Goal: Task Accomplishment & Management: Manage account settings

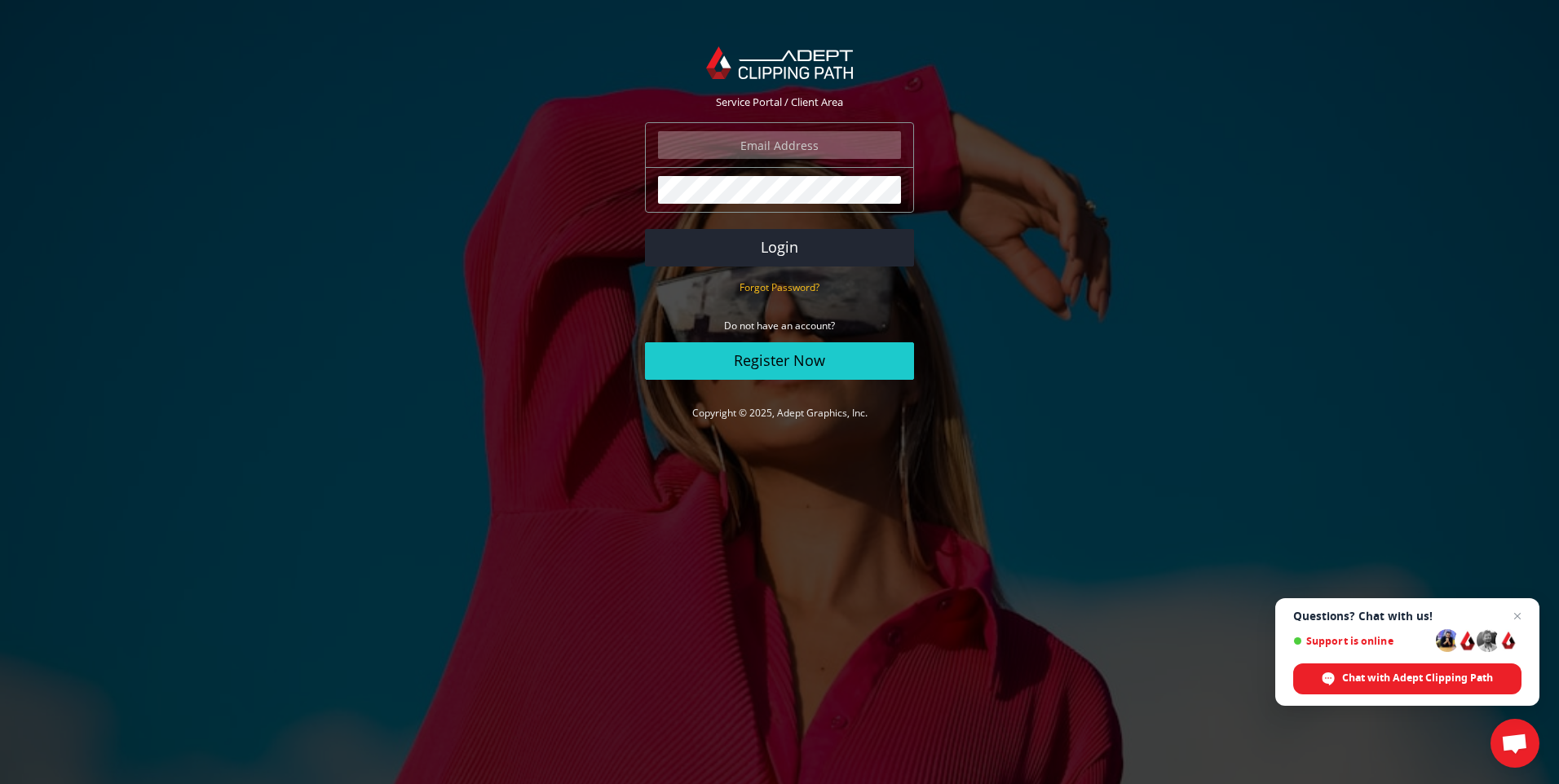
click at [820, 147] on input "email" at bounding box center [780, 145] width 243 height 27
type input "[EMAIL_ADDRESS][DOMAIN_NAME]"
click at [823, 245] on button "Login" at bounding box center [780, 247] width 269 height 37
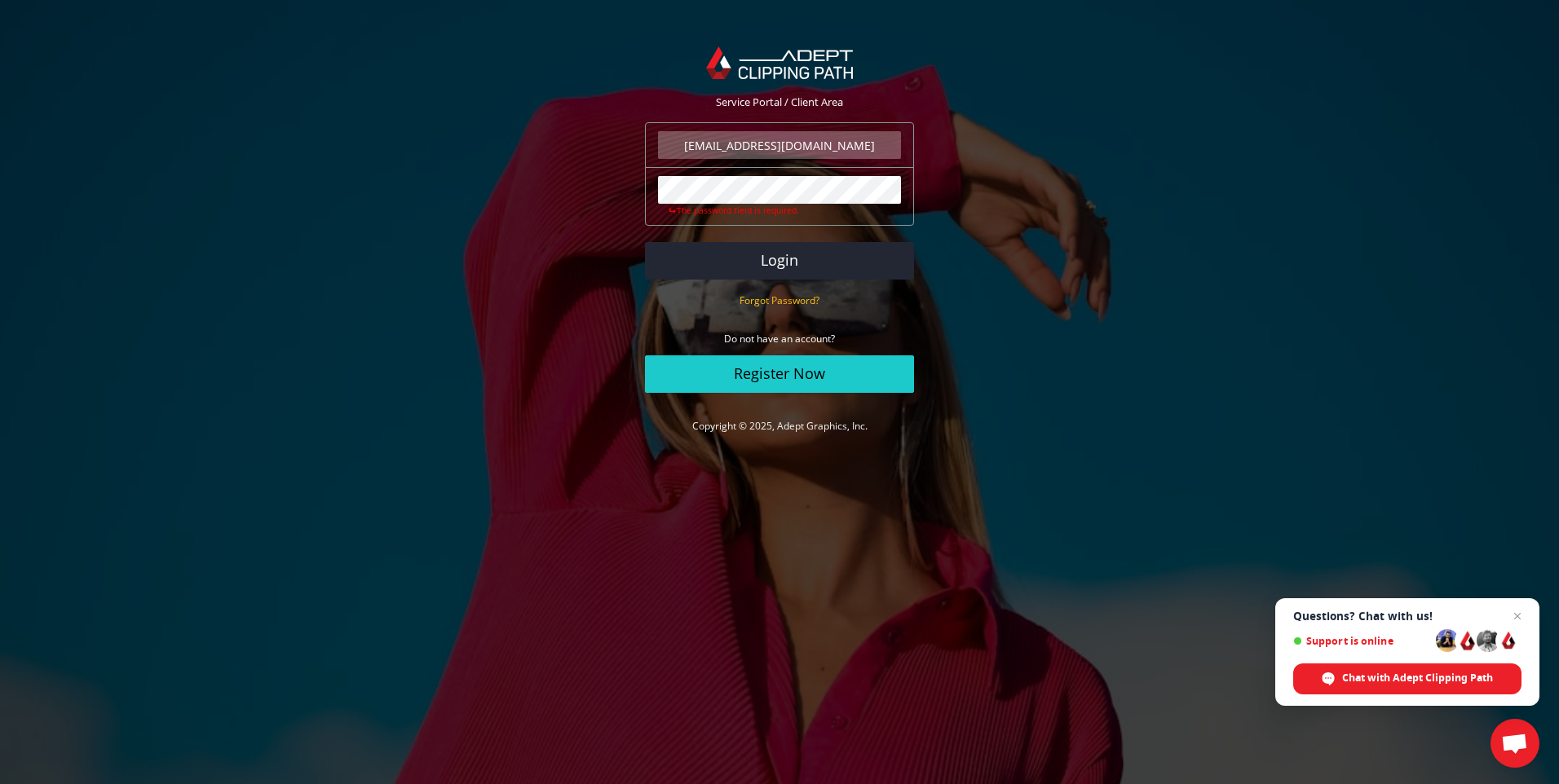
click at [645, 242] on button "Login" at bounding box center [780, 261] width 269 height 37
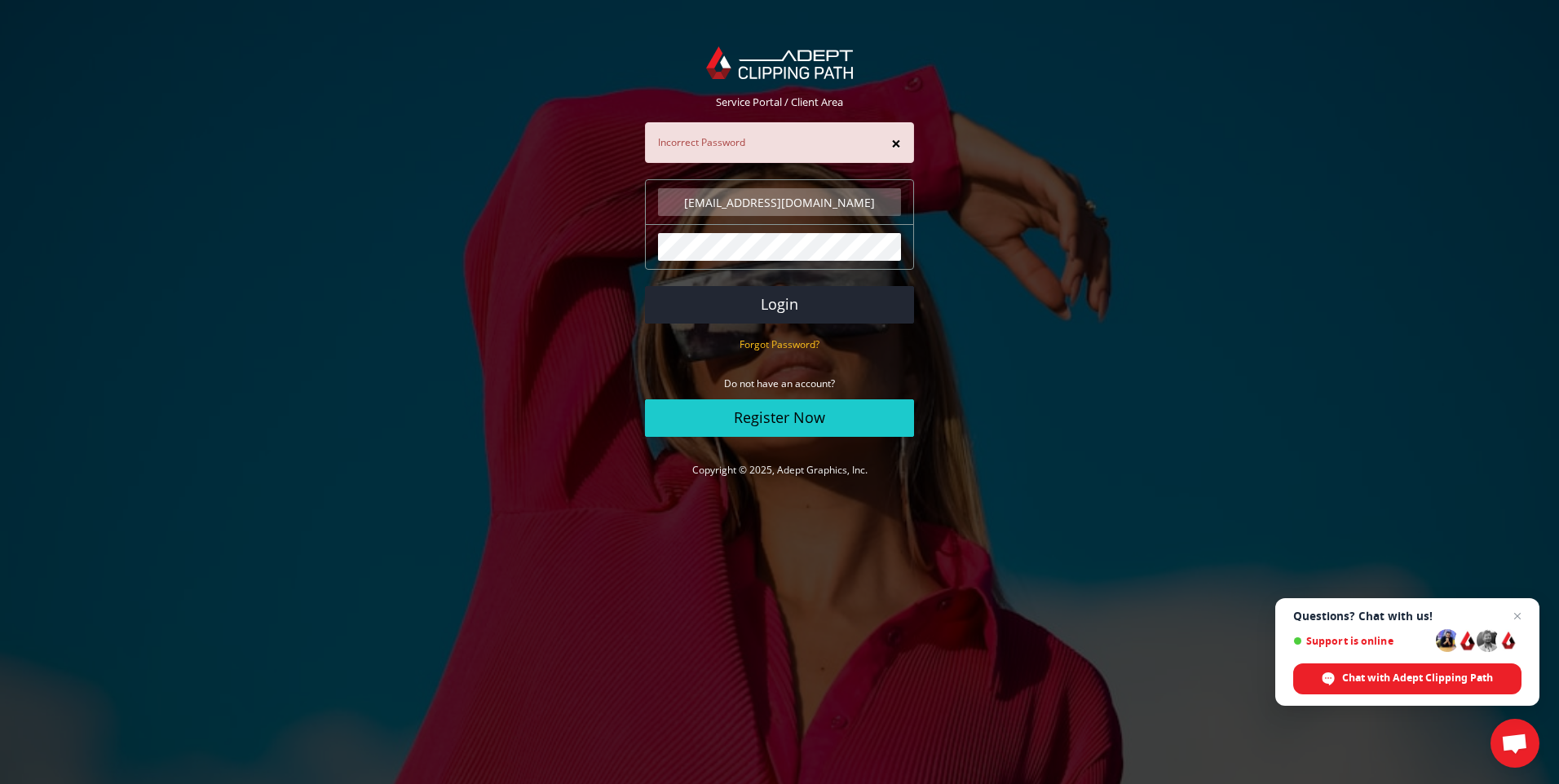
click at [898, 138] on button "×" at bounding box center [896, 143] width 10 height 17
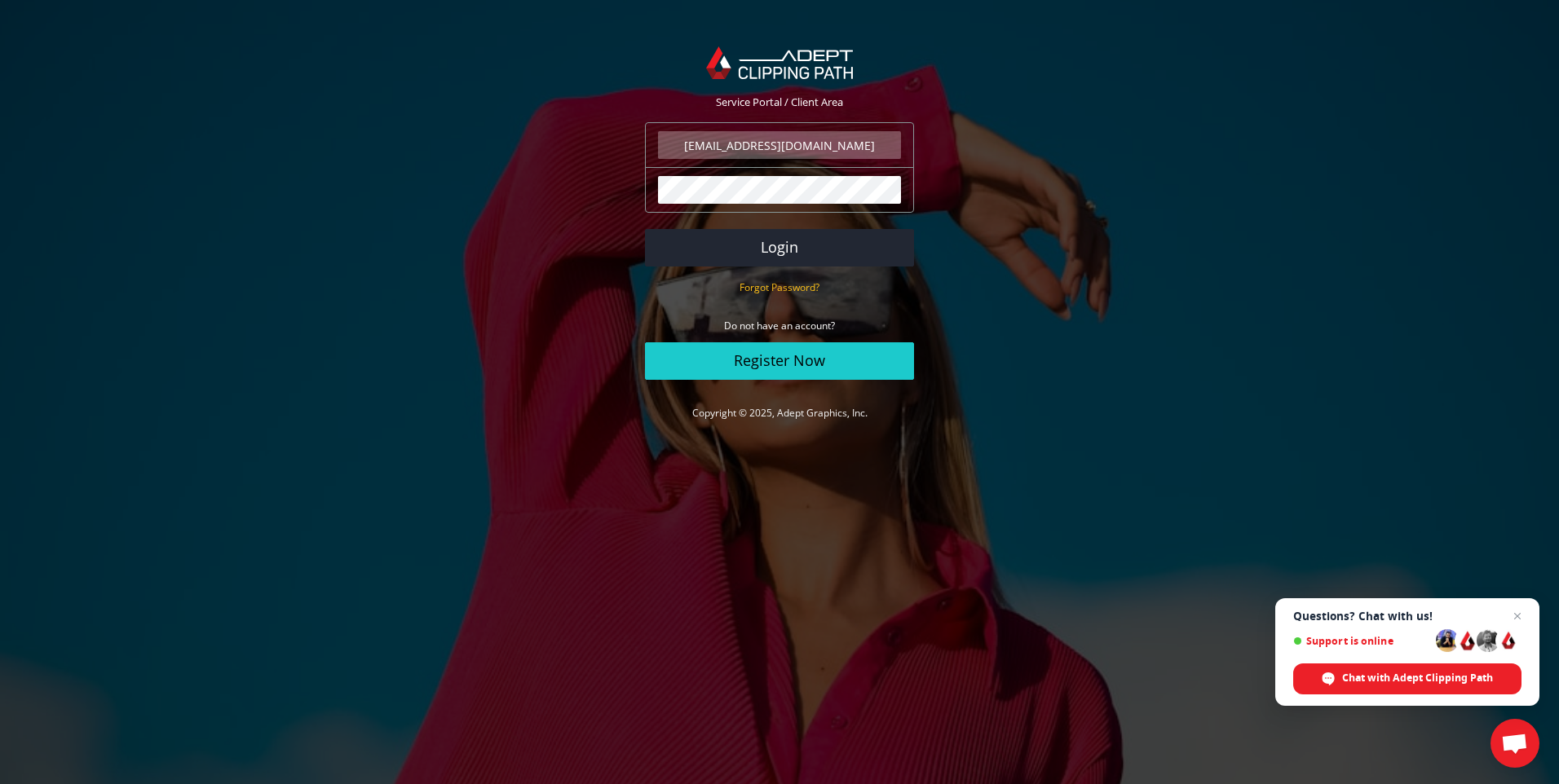
click at [645, 229] on button "Login" at bounding box center [780, 247] width 269 height 37
